Goal: Transaction & Acquisition: Purchase product/service

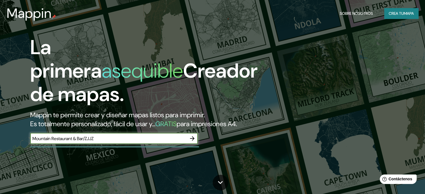
drag, startPoint x: 107, startPoint y: 149, endPoint x: 88, endPoint y: 152, distance: 19.8
click at [88, 144] on div "Mountain Restaurant & Bar/ZJJZ ​" at bounding box center [114, 138] width 168 height 11
paste input "[GEOGRAPHIC_DATA], [GEOGRAPHIC_DATA]"
type input "Mountain Restaurant & [GEOGRAPHIC_DATA], [GEOGRAPHIC_DATA], [GEOGRAPHIC_DATA]"
click at [193, 142] on icon "button" at bounding box center [192, 138] width 7 height 7
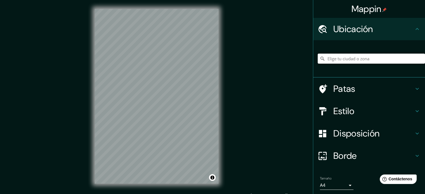
click at [329, 62] on input "Elige tu ciudad o zona" at bounding box center [371, 59] width 107 height 10
paste input "[GEOGRAPHIC_DATA], [GEOGRAPHIC_DATA]"
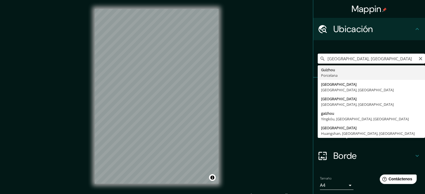
type input "[GEOGRAPHIC_DATA], [GEOGRAPHIC_DATA]"
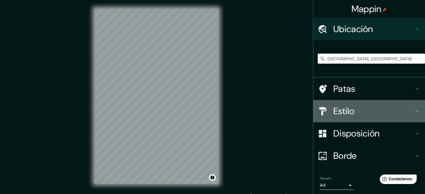
click at [341, 110] on font "Estilo" at bounding box center [343, 111] width 21 height 12
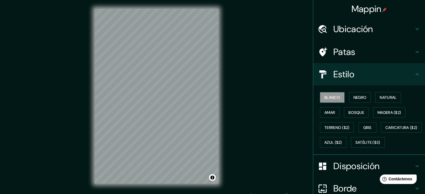
click at [331, 97] on font "Blanco" at bounding box center [332, 97] width 16 height 5
click at [360, 96] on font "Negro" at bounding box center [359, 97] width 13 height 5
click at [342, 141] on font "Azul ($2)" at bounding box center [333, 142] width 18 height 5
click at [327, 113] on font "Amar" at bounding box center [329, 112] width 11 height 5
click at [329, 98] on font "Blanco" at bounding box center [332, 97] width 16 height 5
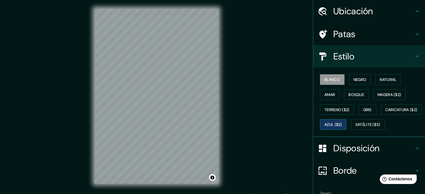
scroll to position [28, 0]
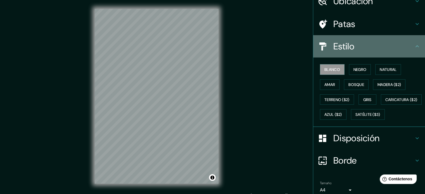
click at [328, 46] on div at bounding box center [326, 47] width 16 height 10
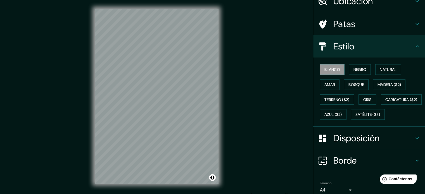
click at [414, 48] on icon at bounding box center [417, 46] width 7 height 7
click at [414, 46] on icon at bounding box center [417, 46] width 7 height 7
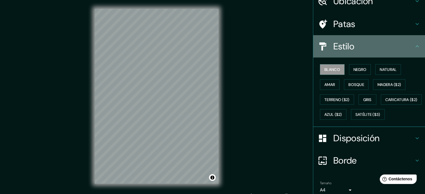
click at [416, 46] on icon at bounding box center [417, 46] width 3 height 2
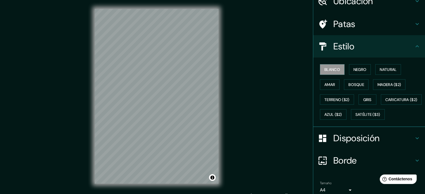
click at [416, 46] on icon at bounding box center [417, 46] width 3 height 2
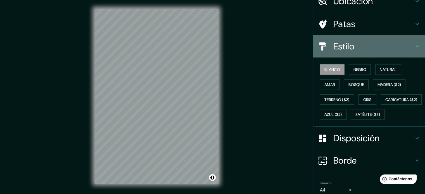
click at [388, 37] on div "Estilo" at bounding box center [369, 46] width 112 height 22
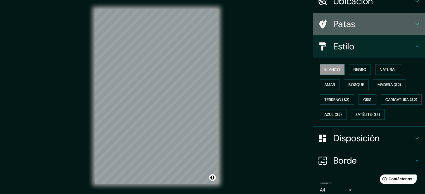
click at [409, 25] on h4 "Patas" at bounding box center [373, 23] width 80 height 11
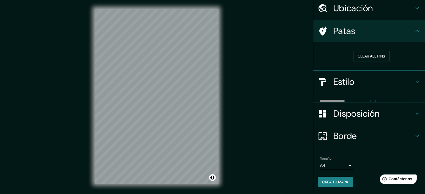
scroll to position [11, 0]
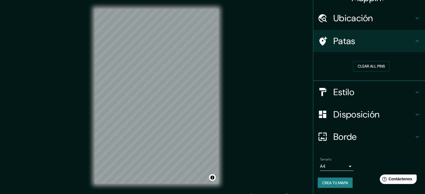
click at [414, 40] on icon at bounding box center [417, 41] width 7 height 7
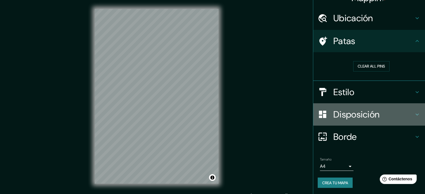
click at [414, 113] on icon at bounding box center [417, 114] width 7 height 7
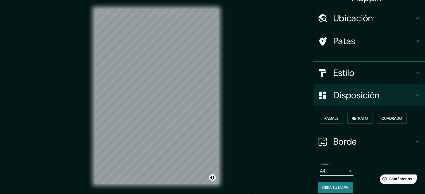
scroll to position [7, 0]
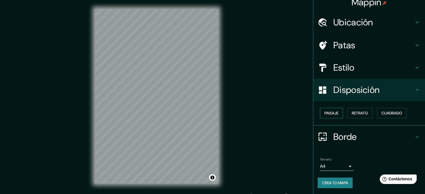
click at [333, 113] on font "Paisaje" at bounding box center [331, 113] width 14 height 5
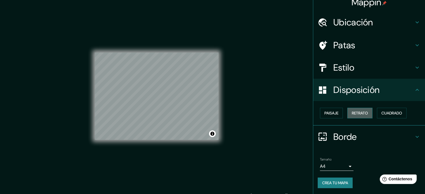
click at [352, 111] on font "Retrato" at bounding box center [360, 113] width 16 height 5
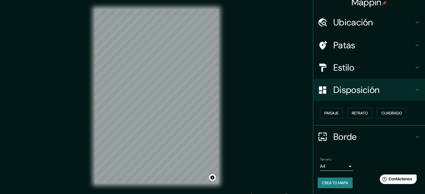
scroll to position [7, 0]
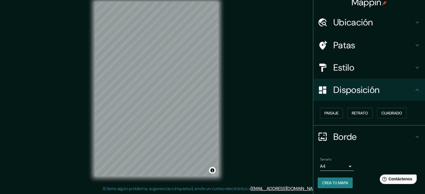
click at [410, 132] on div "Borde" at bounding box center [369, 137] width 112 height 22
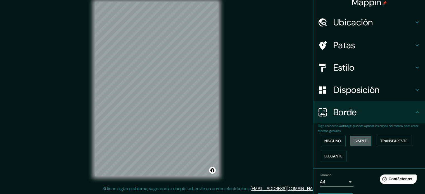
click at [350, 139] on button "Simple" at bounding box center [360, 141] width 21 height 11
